Goal: Task Accomplishment & Management: Use online tool/utility

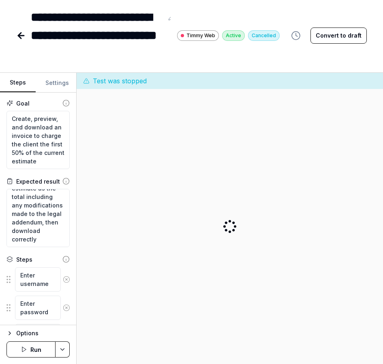
scroll to position [26, 0]
type textarea "*"
click at [19, 37] on icon at bounding box center [21, 36] width 10 height 10
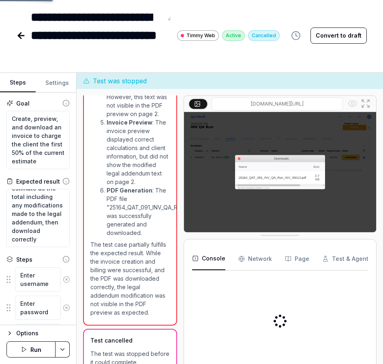
scroll to position [2113, 0]
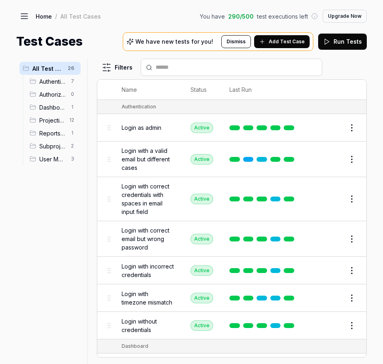
scroll to position [90, 0]
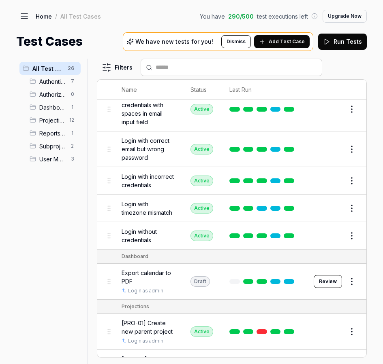
click at [50, 133] on span "Reports/Invoicing" at bounding box center [52, 133] width 27 height 9
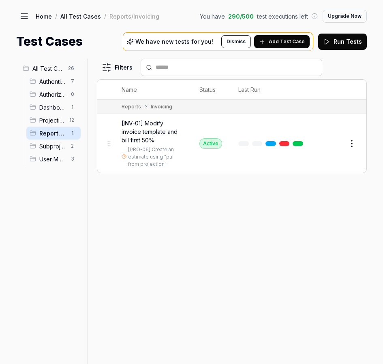
scroll to position [0, 0]
click at [146, 123] on span "[INV-01] Modify invoice template and bill first 50%" at bounding box center [152, 132] width 62 height 26
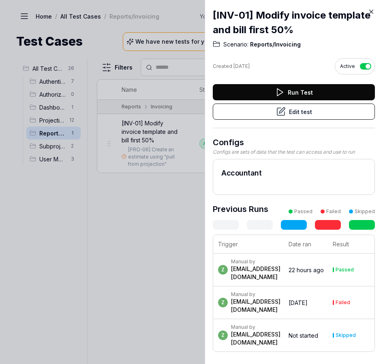
click at [371, 10] on icon at bounding box center [370, 11] width 7 height 7
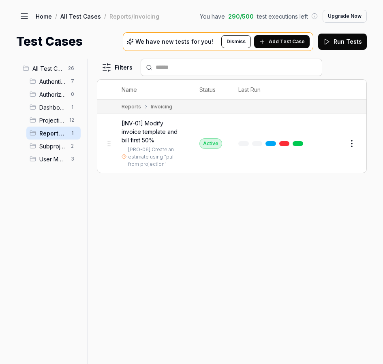
click at [162, 127] on span "[INV-01] Modify invoice template and bill first 50%" at bounding box center [152, 132] width 62 height 26
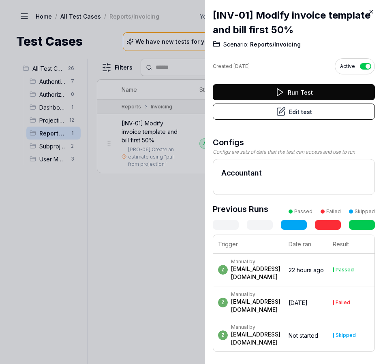
click at [257, 112] on button "Edit test" at bounding box center [294, 112] width 162 height 16
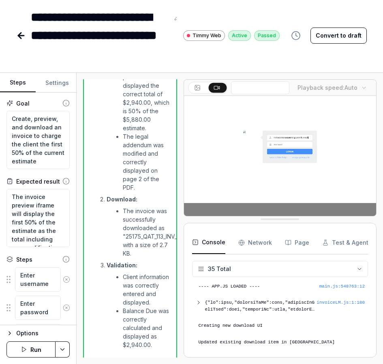
scroll to position [1465, 0]
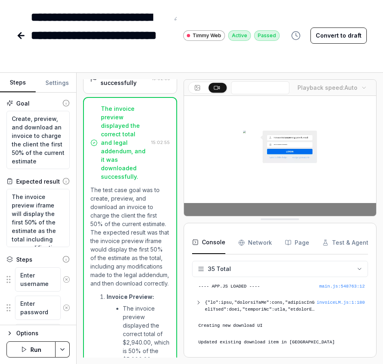
click at [127, 87] on div "Test completed successfully" at bounding box center [124, 78] width 48 height 17
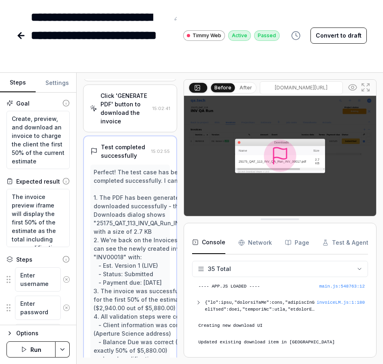
click at [119, 126] on div "Click 'GENERATE PDF' button to download the invoice" at bounding box center [124, 108] width 49 height 34
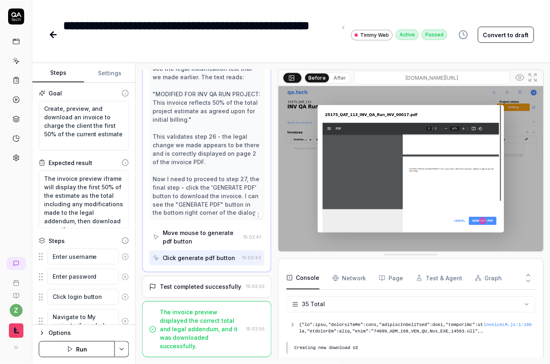
scroll to position [541, 0]
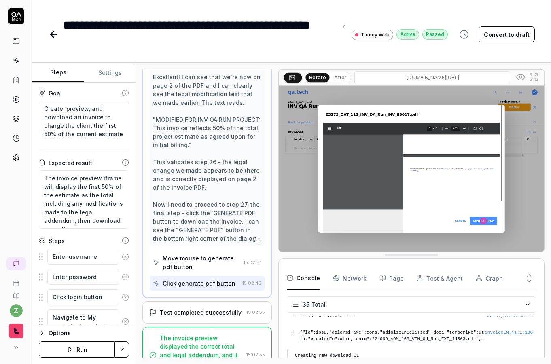
type textarea "*"
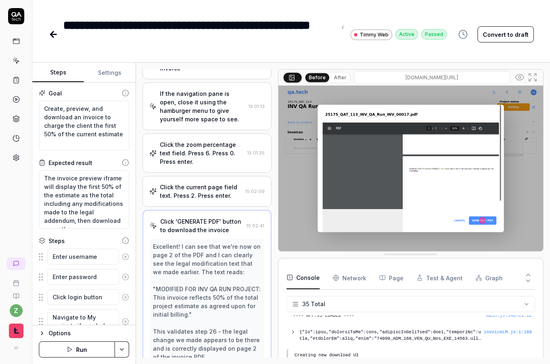
click at [194, 183] on div "Click the current page field text. Press 2. Press enter." at bounding box center [201, 191] width 82 height 17
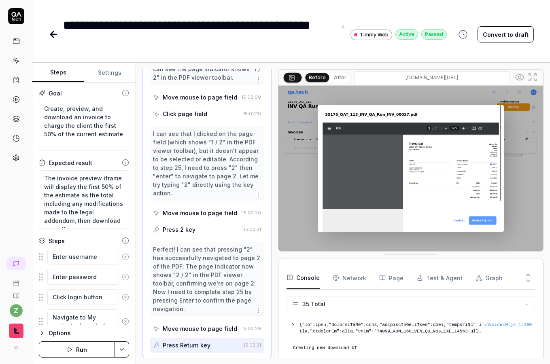
scroll to position [1310, 0]
